Goal: Transaction & Acquisition: Purchase product/service

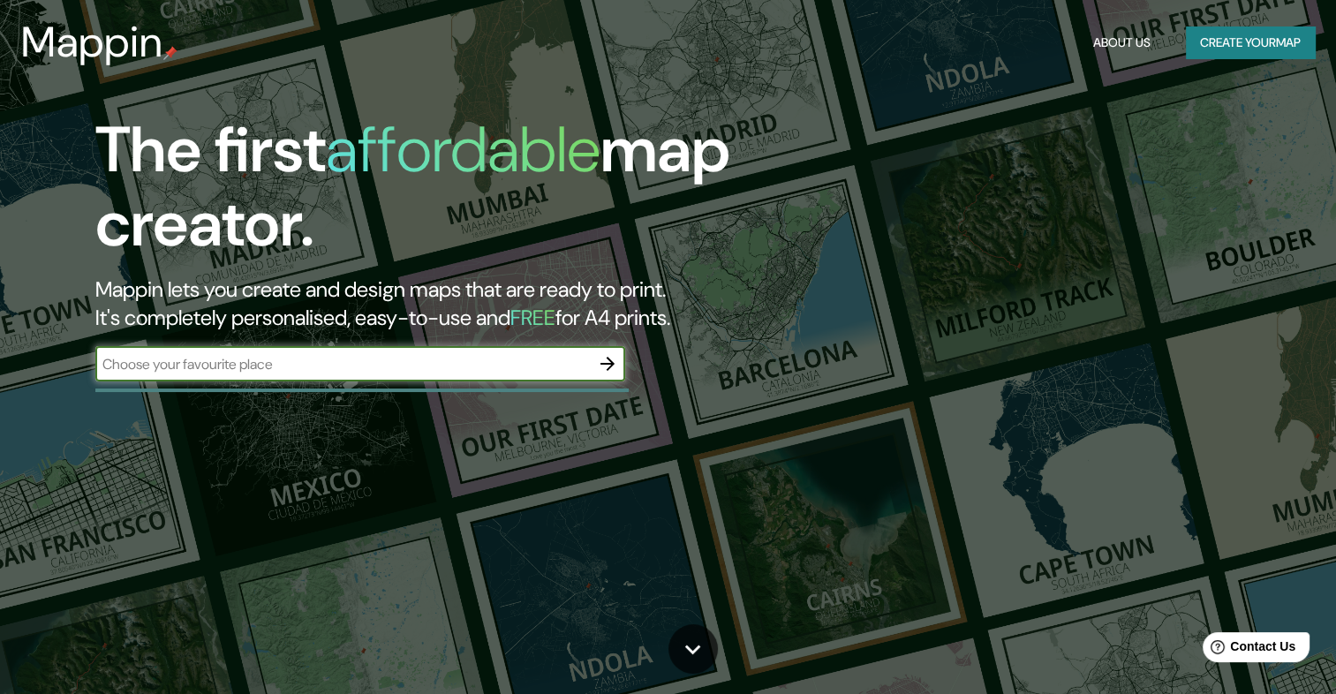
click at [1257, 45] on button "Create your map" at bounding box center [1249, 42] width 129 height 33
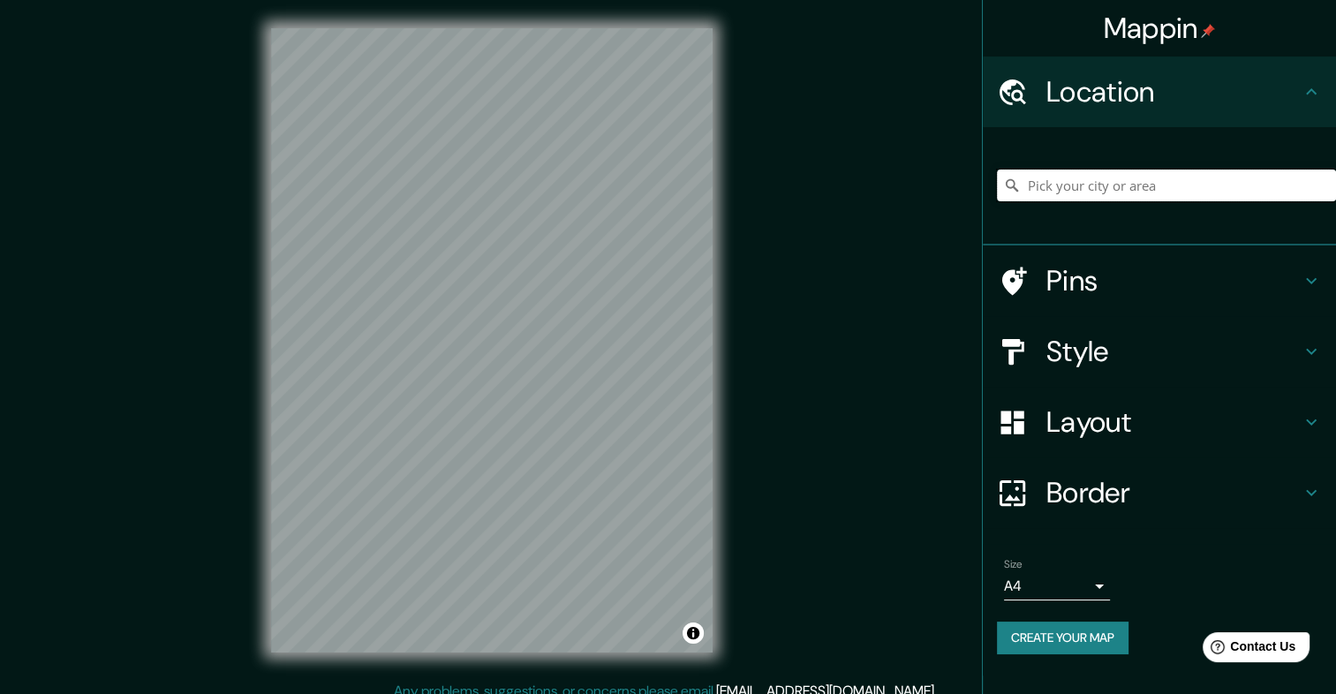
click at [1148, 171] on input "Pick your city or area" at bounding box center [1166, 185] width 339 height 32
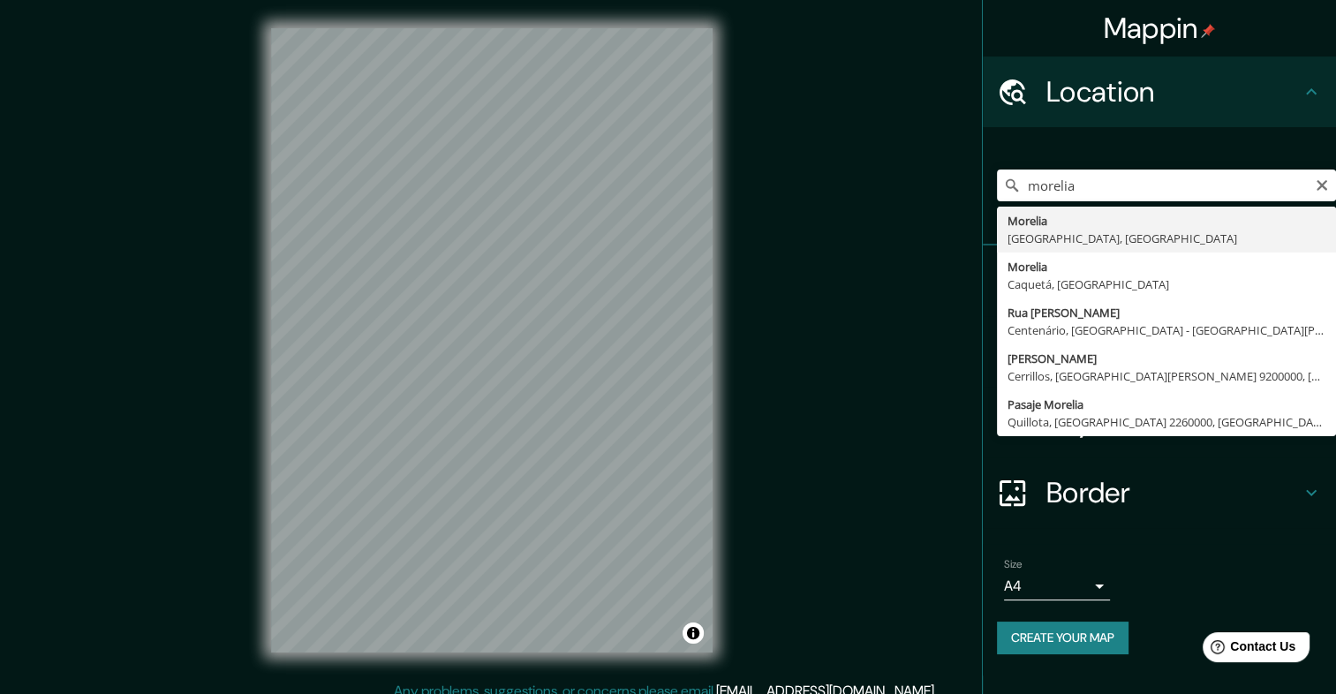
type input "[GEOGRAPHIC_DATA], [GEOGRAPHIC_DATA], [GEOGRAPHIC_DATA]"
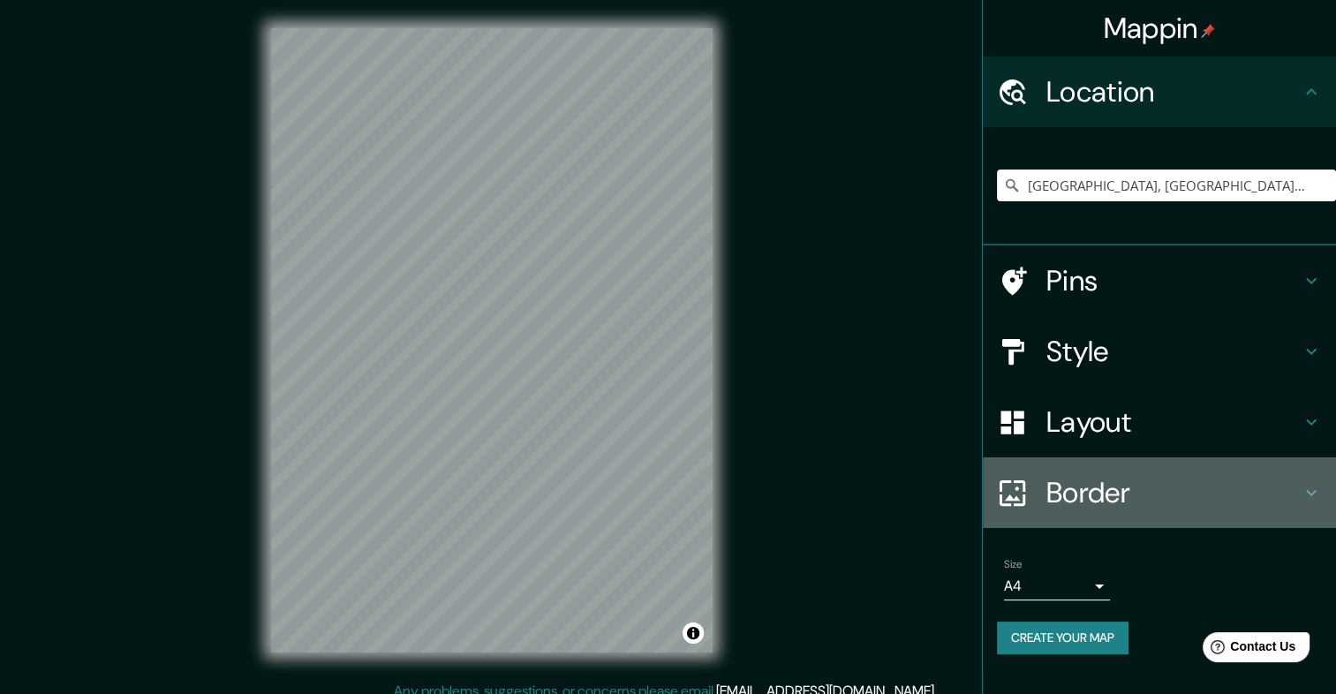
click at [1140, 485] on h4 "Border" at bounding box center [1173, 492] width 254 height 35
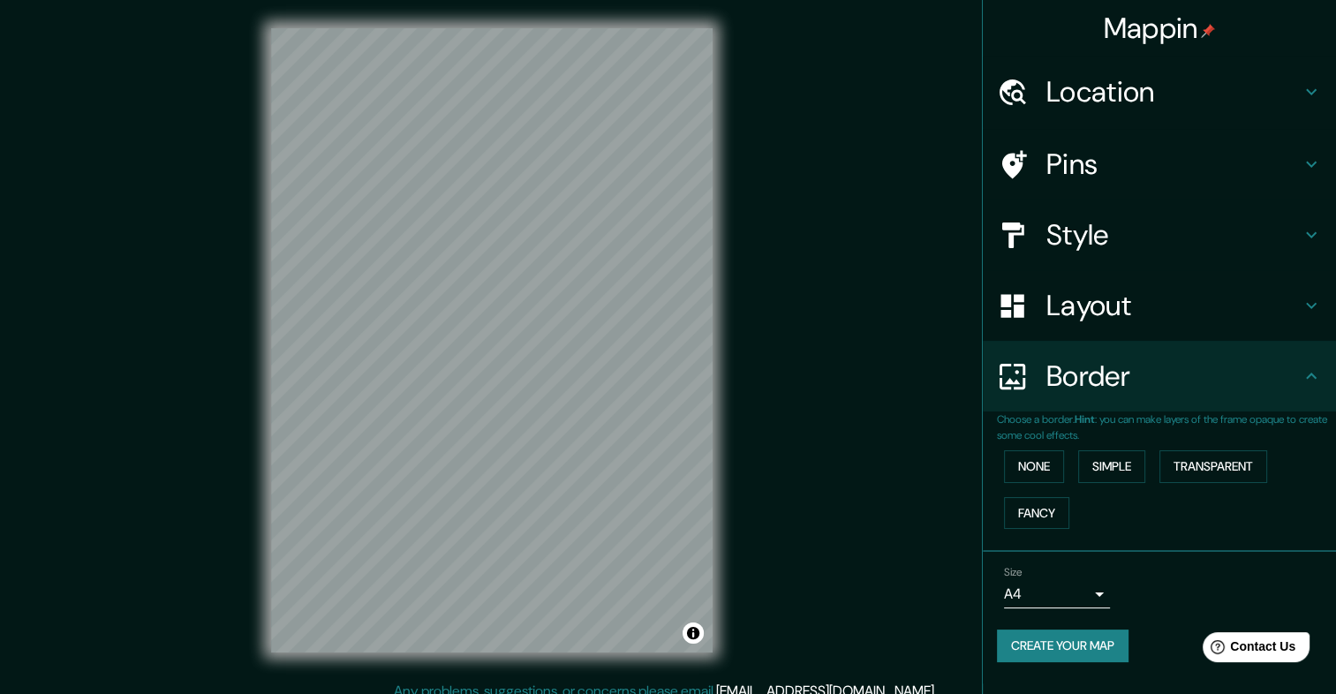
click at [1116, 224] on h4 "Style" at bounding box center [1173, 234] width 254 height 35
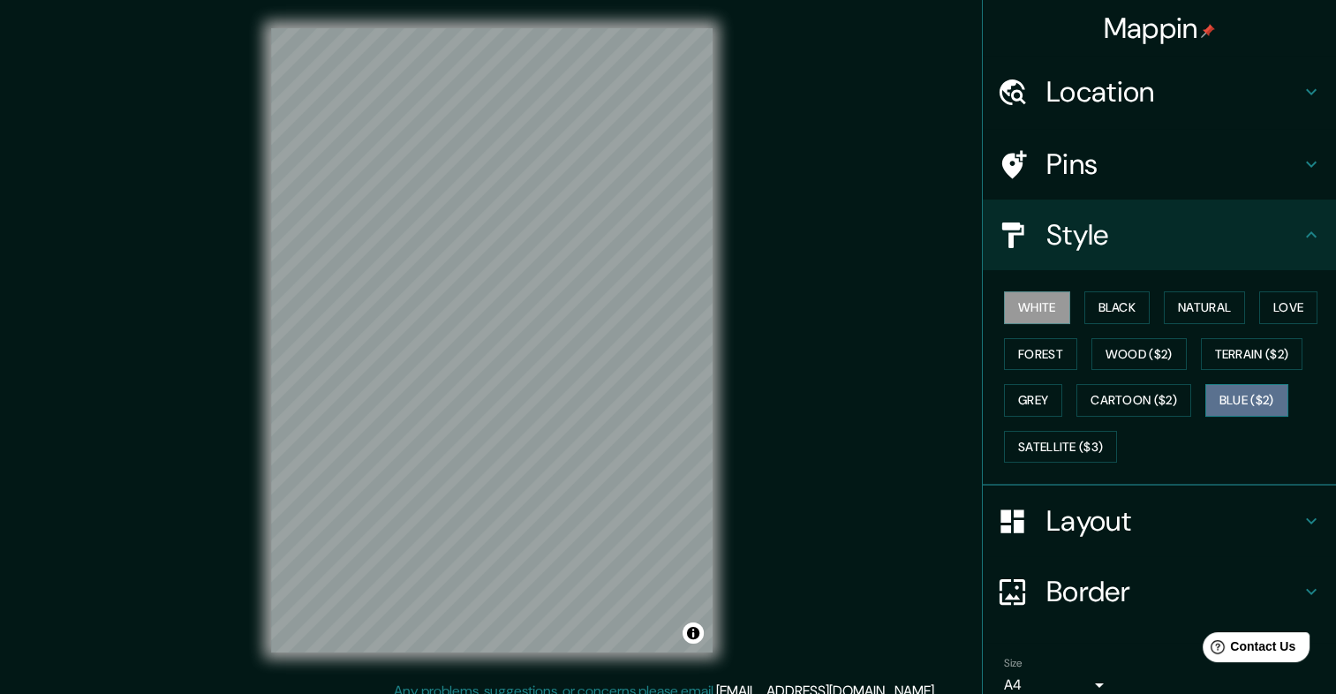
click at [1255, 394] on button "Blue ($2)" at bounding box center [1246, 400] width 83 height 33
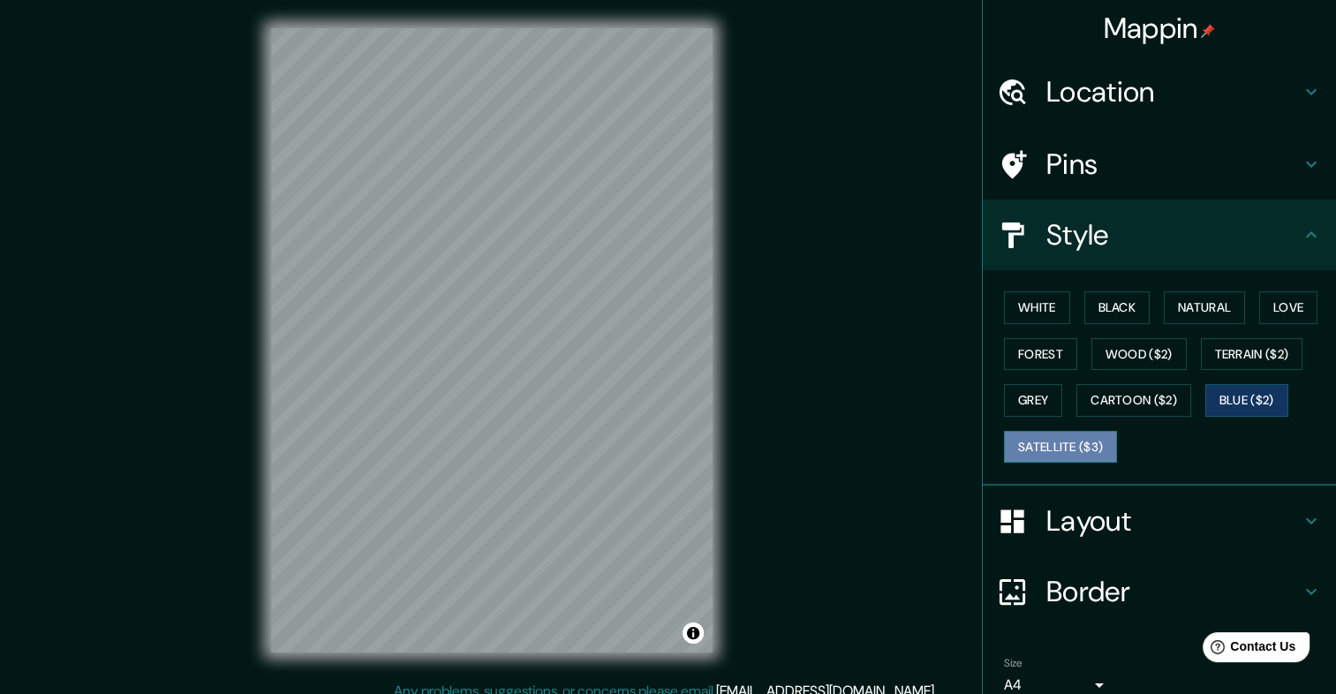
click at [1043, 443] on button "Satellite ($3)" at bounding box center [1060, 447] width 113 height 33
click at [1050, 393] on div "White Black Natural Love Forest Wood ($2) Terrain ($2) Grey Cartoon ($2) Blue (…" at bounding box center [1166, 376] width 339 height 185
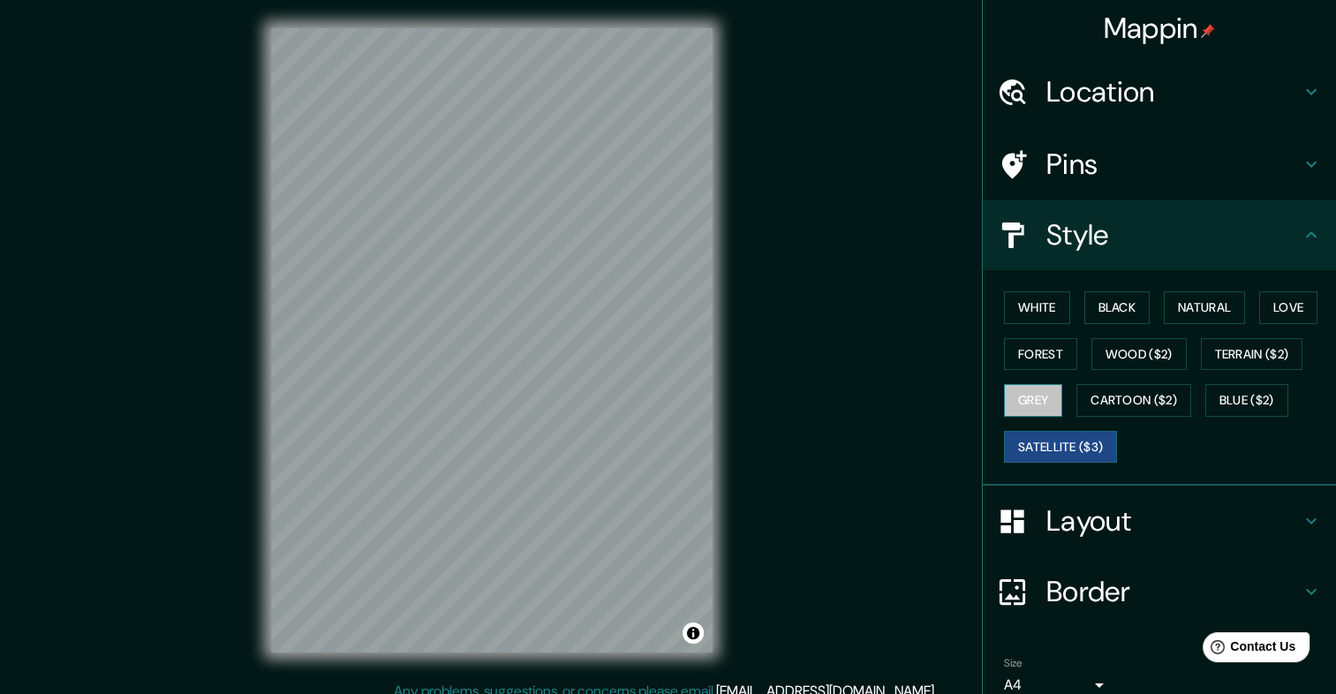
click at [1027, 395] on button "Grey" at bounding box center [1033, 400] width 58 height 33
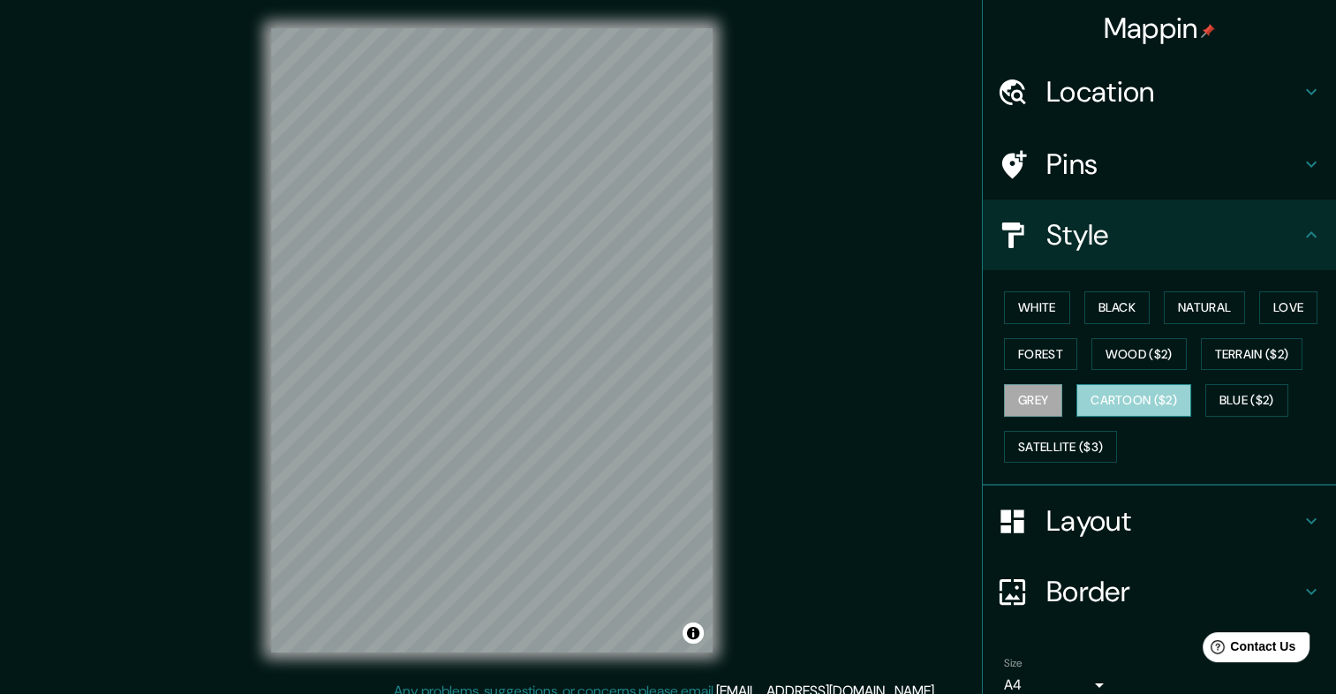
click at [1130, 402] on button "Cartoon ($2)" at bounding box center [1133, 400] width 115 height 33
click at [1225, 355] on button "Terrain ($2)" at bounding box center [1251, 354] width 102 height 33
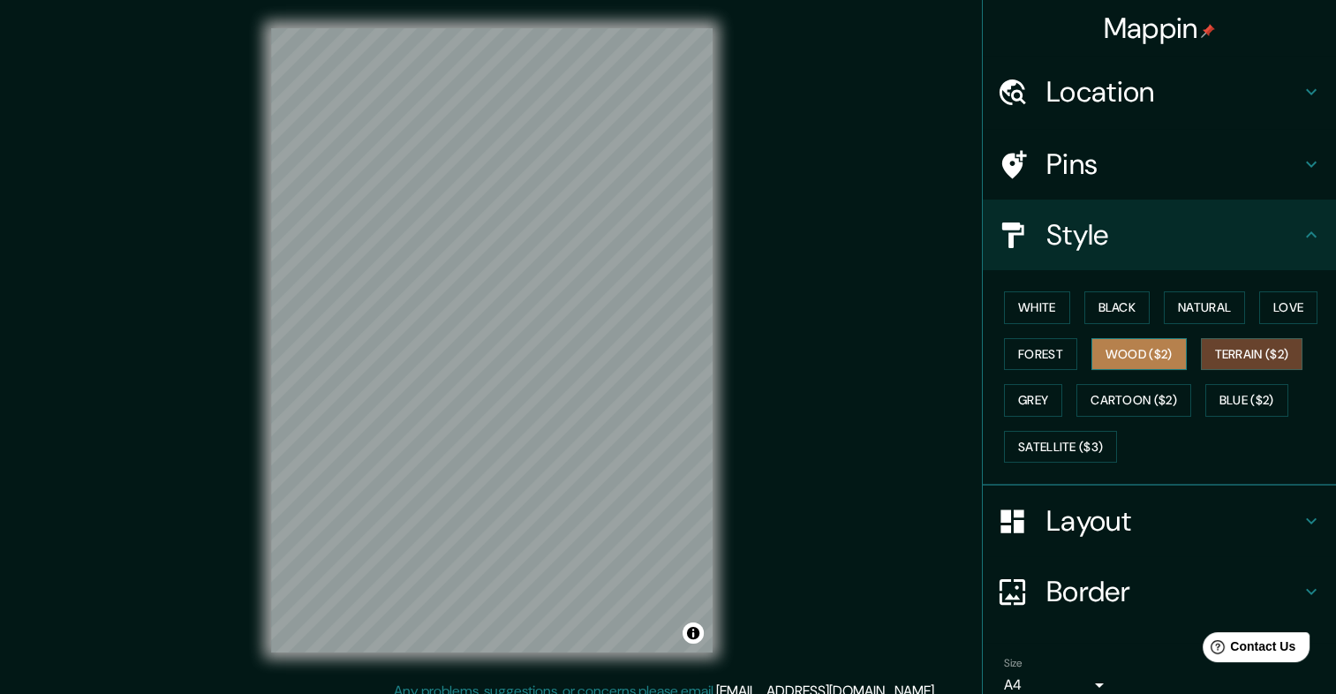
click at [1144, 363] on button "Wood ($2)" at bounding box center [1138, 354] width 95 height 33
click at [1052, 349] on button "Forest" at bounding box center [1040, 354] width 73 height 33
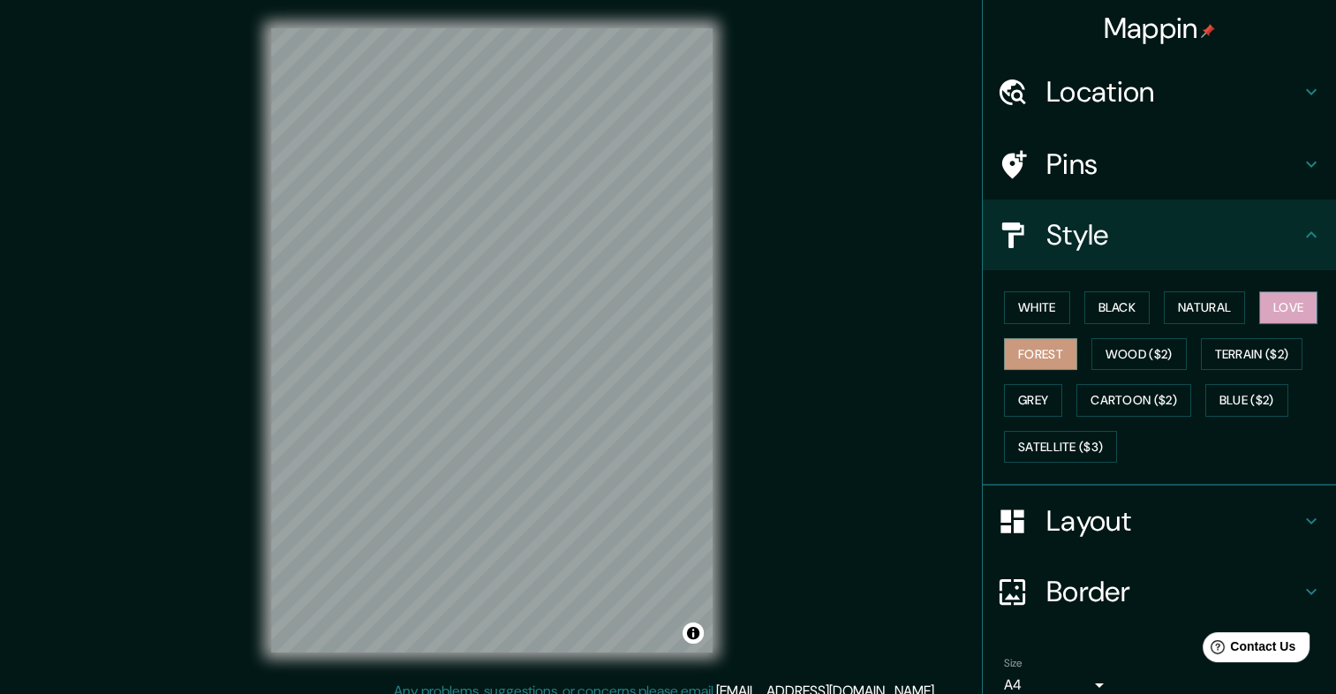
click at [1282, 307] on button "Love" at bounding box center [1288, 307] width 58 height 33
click at [1199, 305] on button "Natural" at bounding box center [1203, 307] width 81 height 33
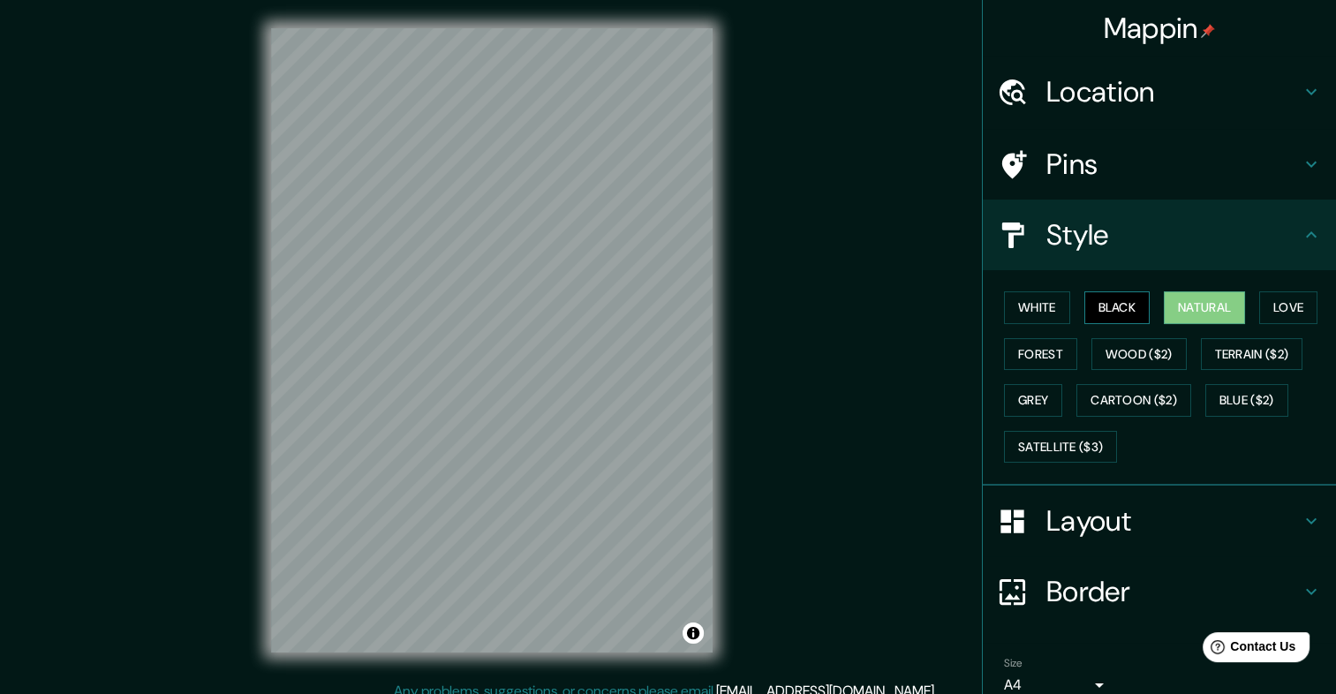
click at [1084, 312] on button "Black" at bounding box center [1117, 307] width 66 height 33
click at [1241, 390] on button "Blue ($2)" at bounding box center [1246, 400] width 83 height 33
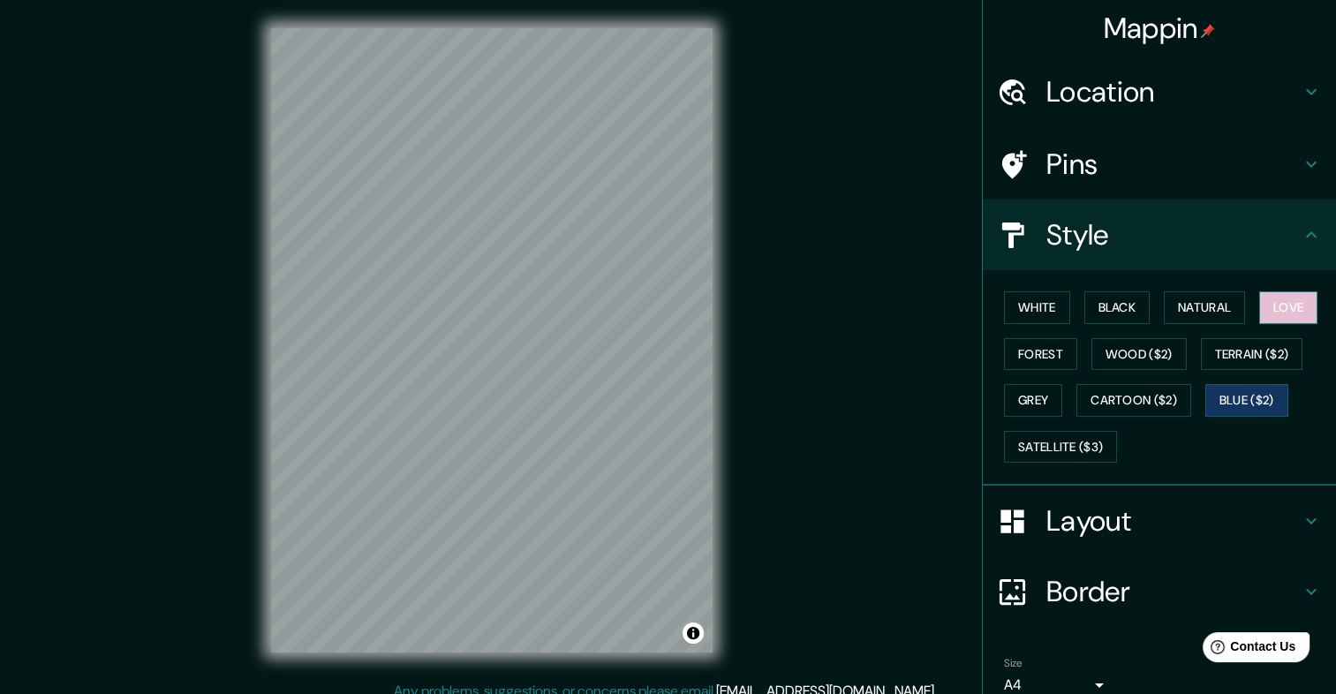
click at [1259, 302] on button "Love" at bounding box center [1288, 307] width 58 height 33
click at [1138, 311] on button "Black" at bounding box center [1117, 307] width 66 height 33
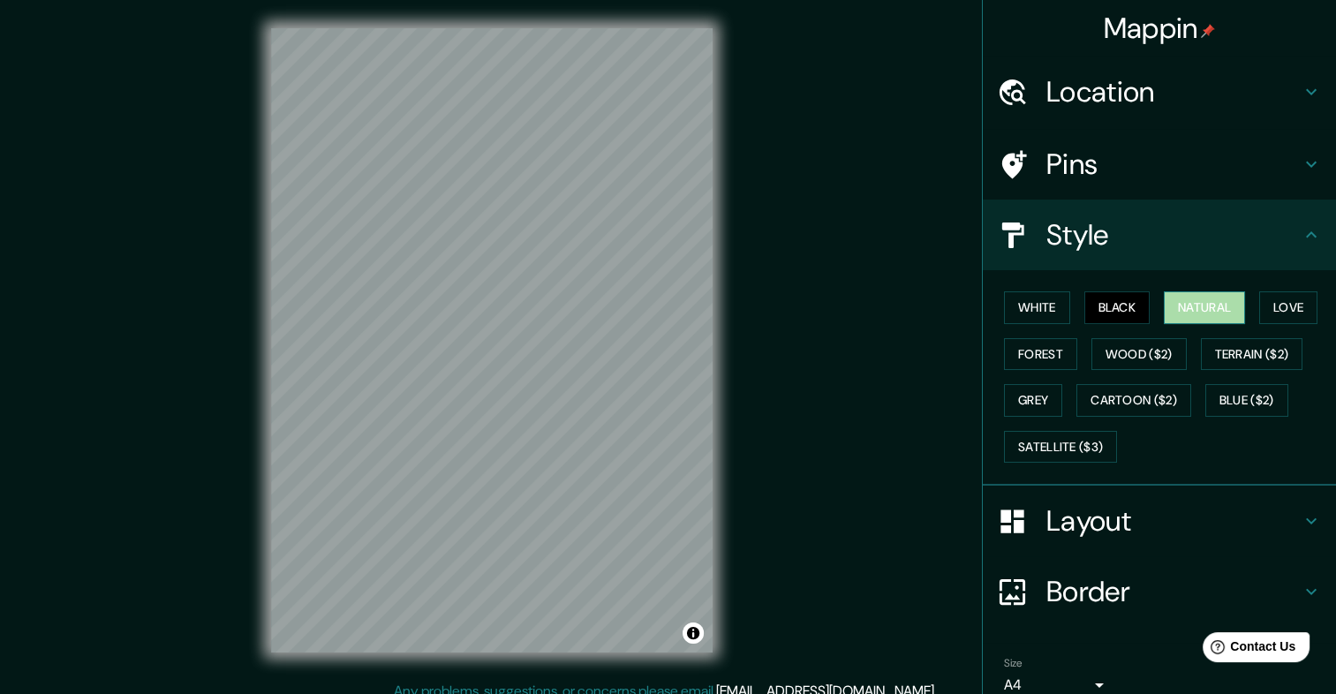
click at [1203, 305] on button "Natural" at bounding box center [1203, 307] width 81 height 33
click at [1299, 315] on button "Love" at bounding box center [1288, 307] width 58 height 33
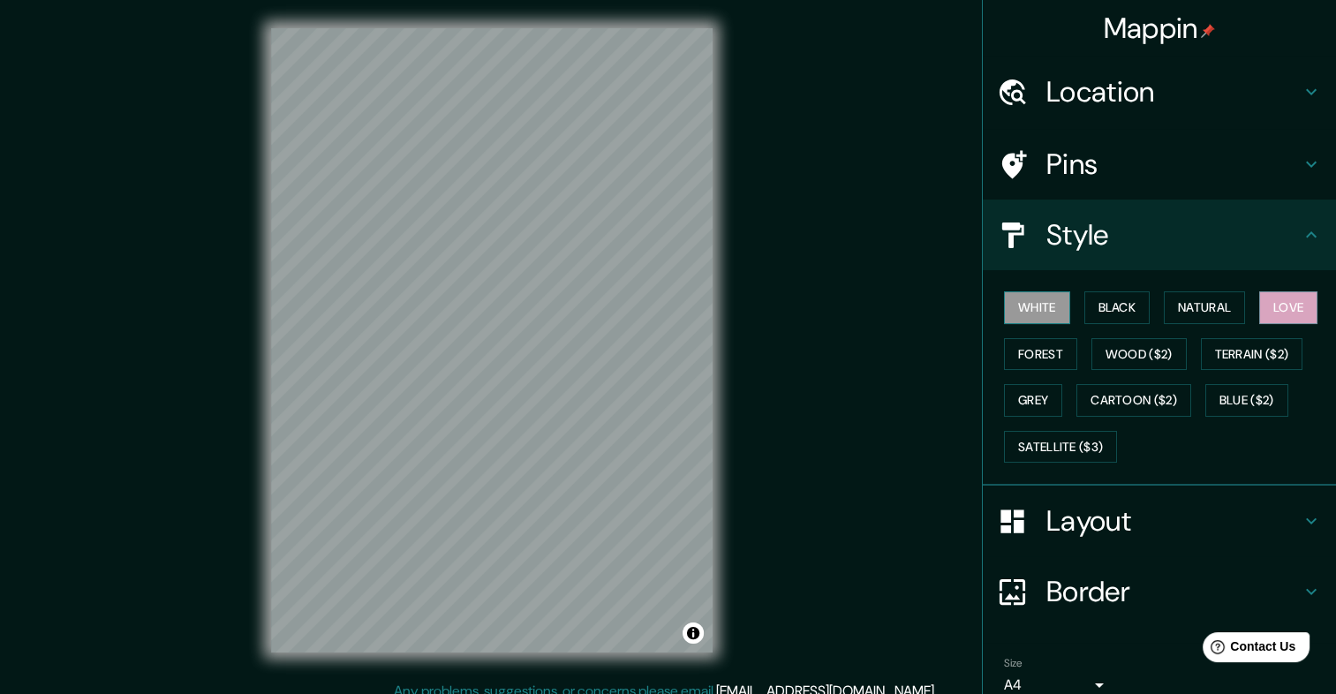
click at [1020, 298] on button "White" at bounding box center [1037, 307] width 66 height 33
click at [1095, 305] on button "Black" at bounding box center [1117, 307] width 66 height 33
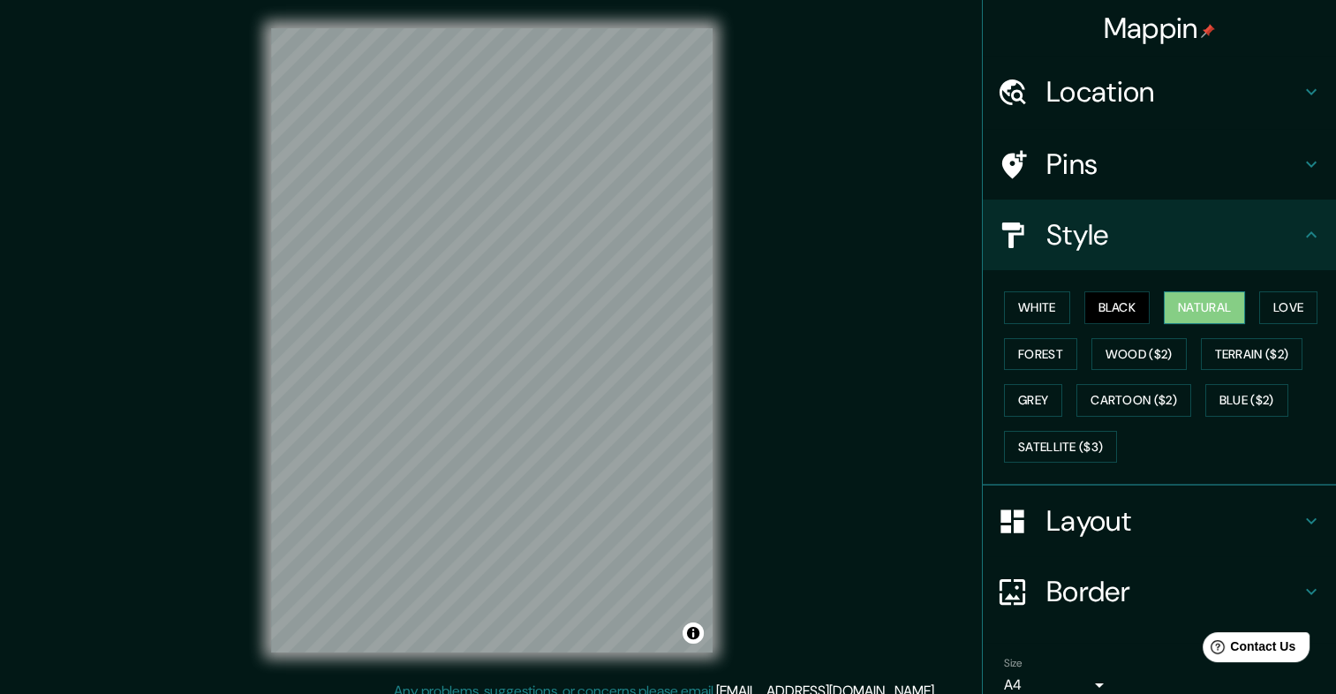
click at [1193, 291] on button "Natural" at bounding box center [1203, 307] width 81 height 33
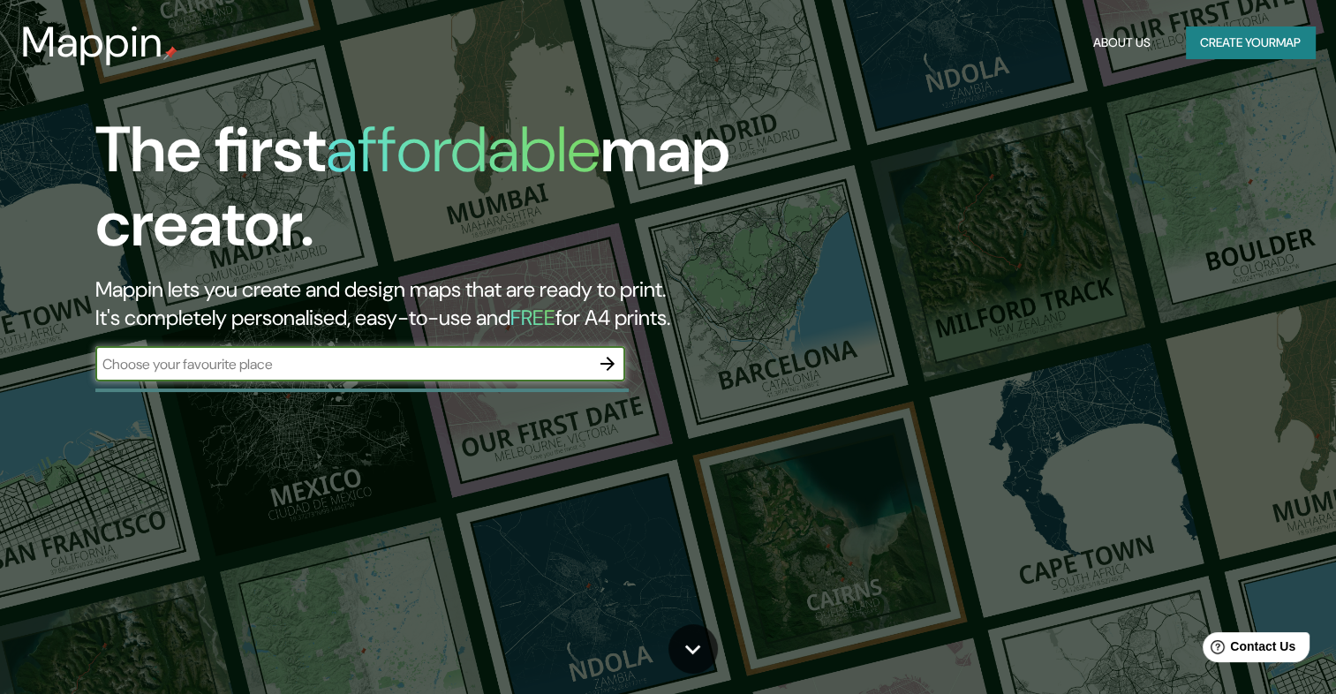
click at [1245, 44] on button "Create your map" at bounding box center [1249, 42] width 129 height 33
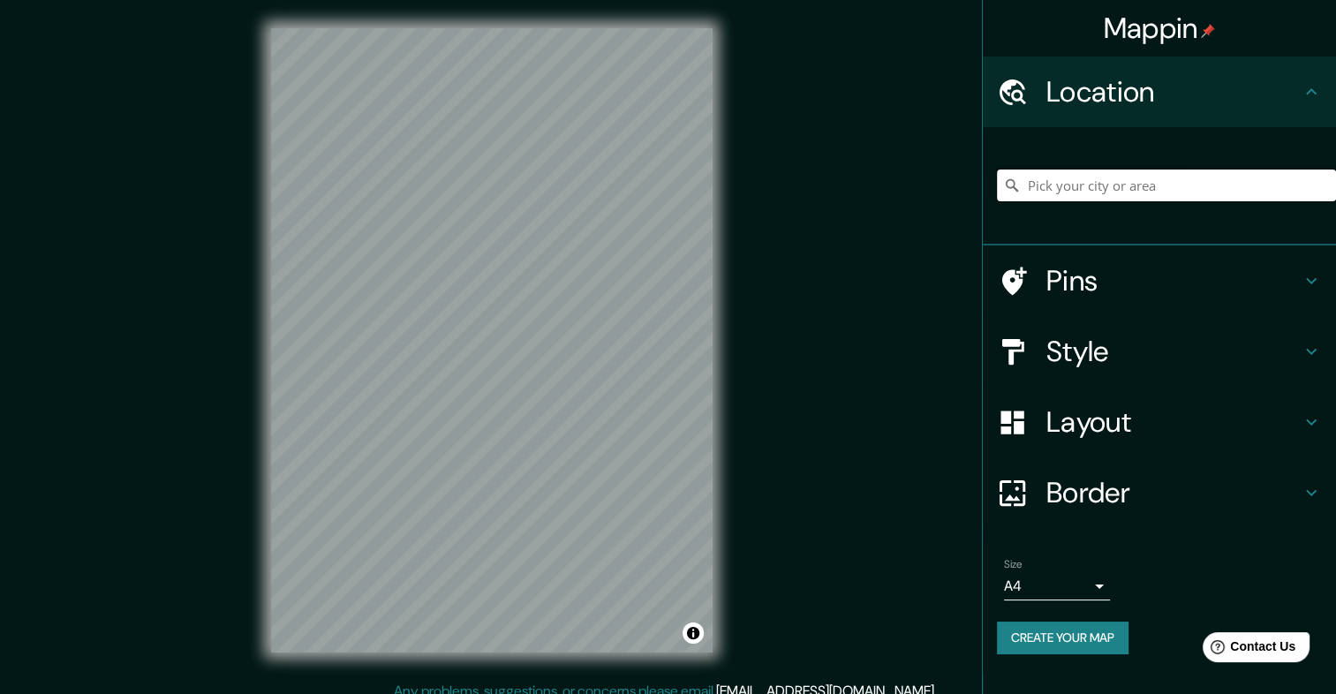
click at [1082, 173] on input "Pick your city or area" at bounding box center [1166, 185] width 339 height 32
type input "[GEOGRAPHIC_DATA], [GEOGRAPHIC_DATA], [GEOGRAPHIC_DATA]"
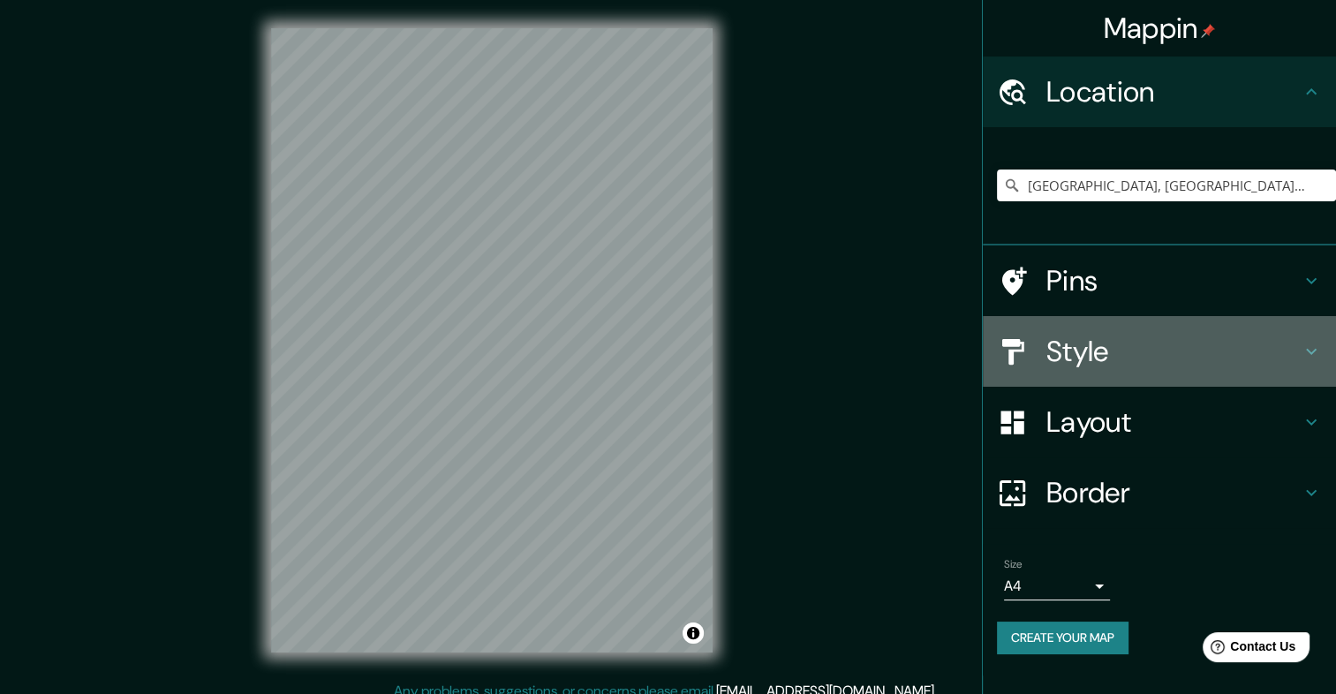
click at [1106, 341] on h4 "Style" at bounding box center [1173, 351] width 254 height 35
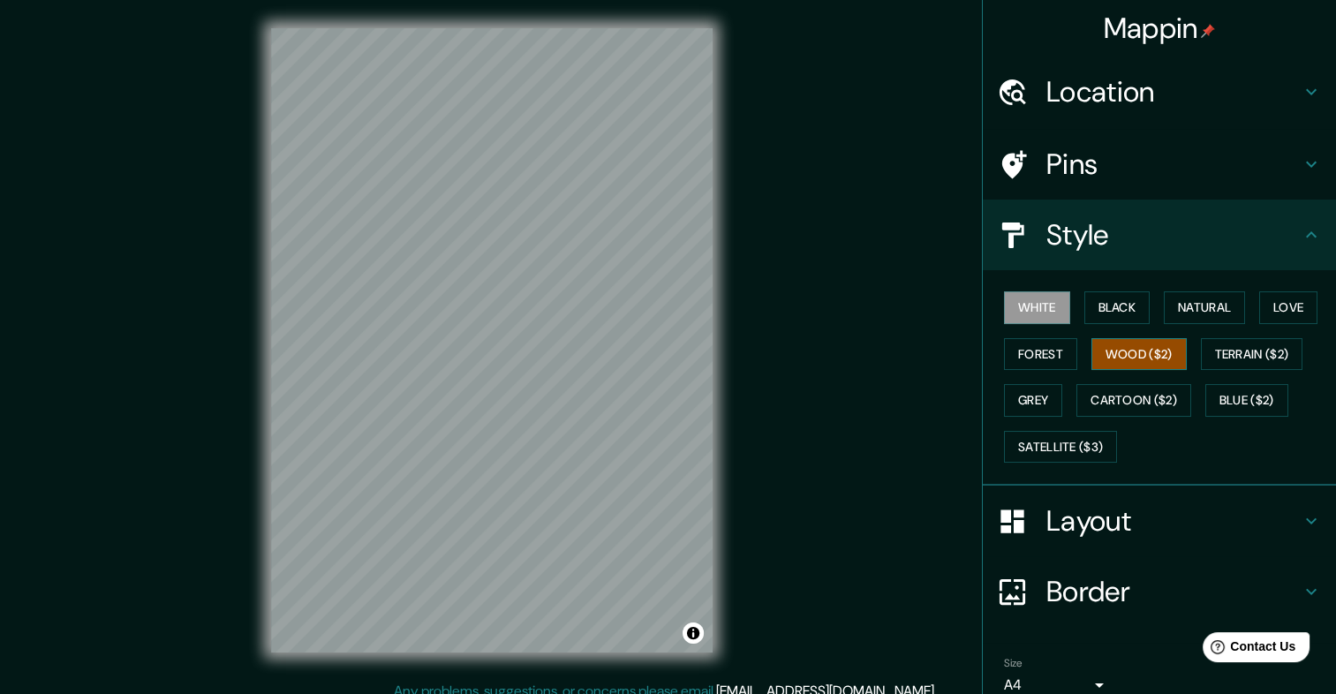
click at [1128, 351] on button "Wood ($2)" at bounding box center [1138, 354] width 95 height 33
